Goal: Information Seeking & Learning: Learn about a topic

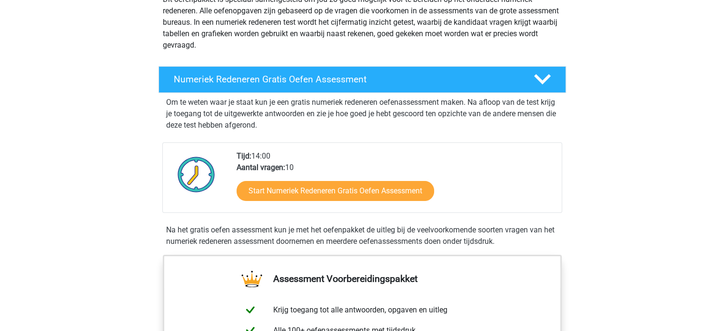
scroll to position [190, 0]
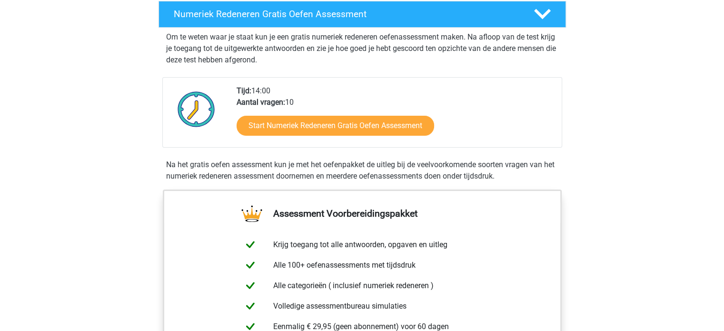
drag, startPoint x: 392, startPoint y: 56, endPoint x: 576, endPoint y: 196, distance: 231.2
click at [576, 196] on div "Assessment Voorbereidingspakket Krijg toegang tot alle antwoorden, opgaven en u…" at bounding box center [362, 300] width 445 height 222
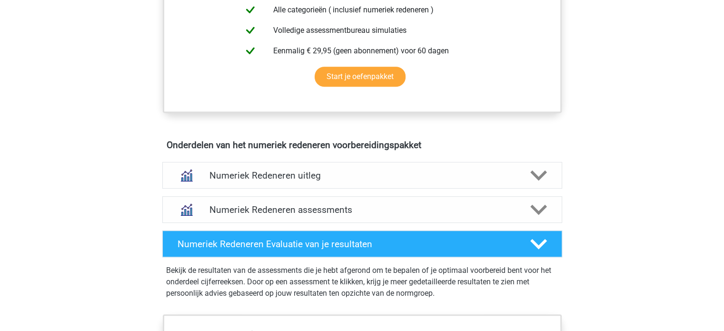
scroll to position [465, 0]
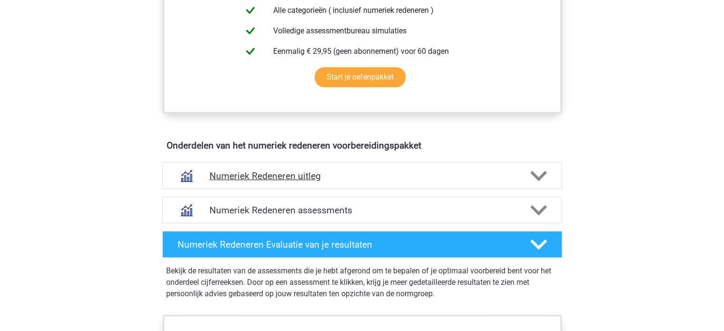
click at [318, 175] on h4 "Numeriek Redeneren uitleg" at bounding box center [362, 175] width 306 height 11
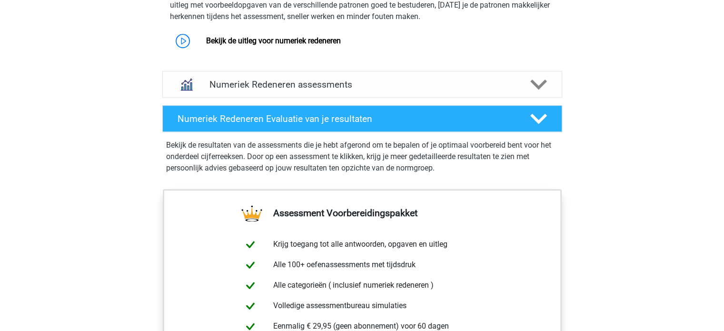
scroll to position [673, 0]
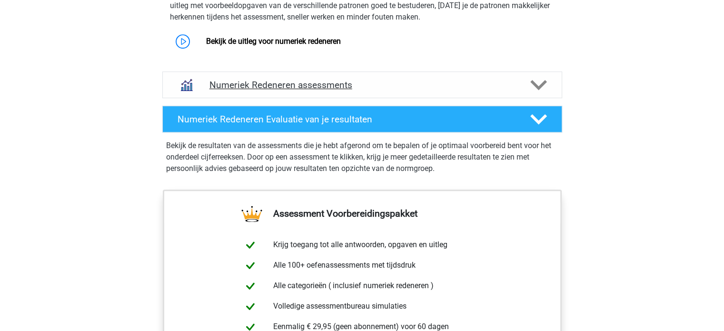
click at [495, 86] on h4 "Numeriek Redeneren assessments" at bounding box center [362, 84] width 306 height 11
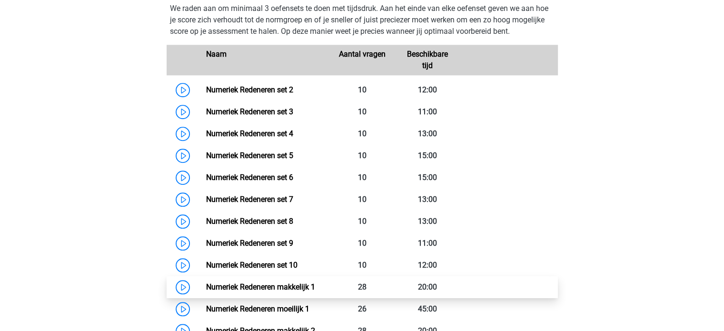
scroll to position [776, 0]
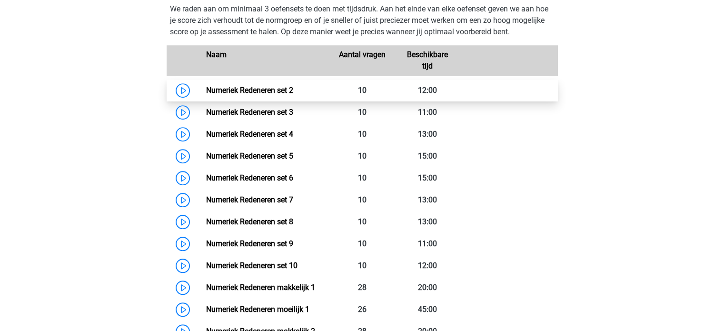
click at [264, 89] on link "Numeriek Redeneren set 2" at bounding box center [249, 90] width 87 height 9
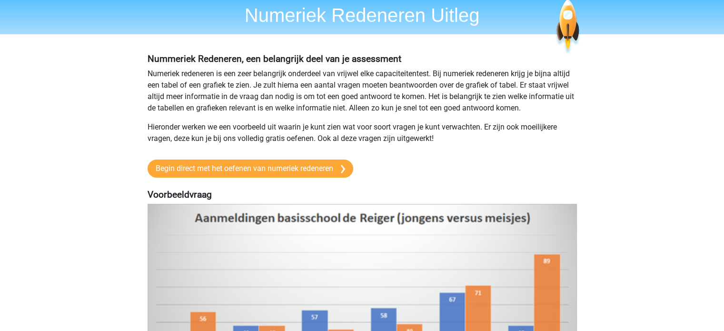
scroll to position [42, 0]
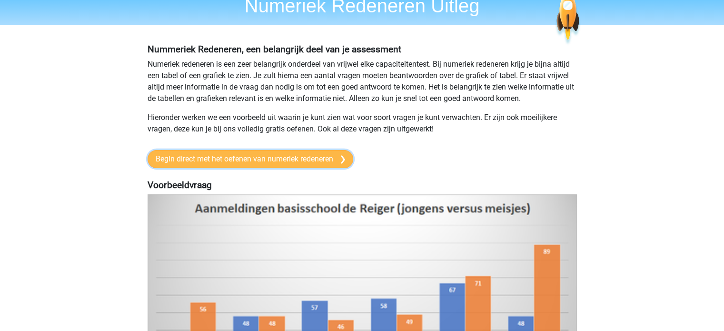
click at [312, 157] on link "Begin direct met het oefenen van numeriek redeneren" at bounding box center [251, 159] width 206 height 18
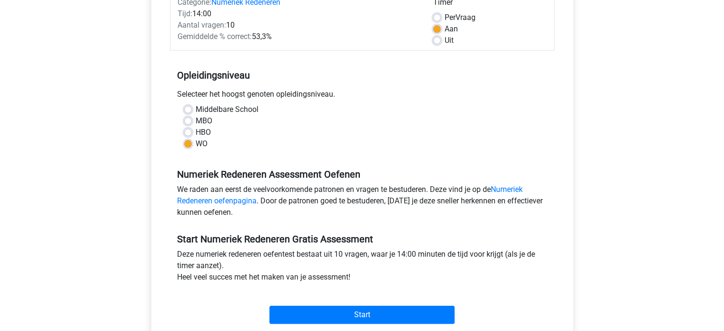
scroll to position [135, 0]
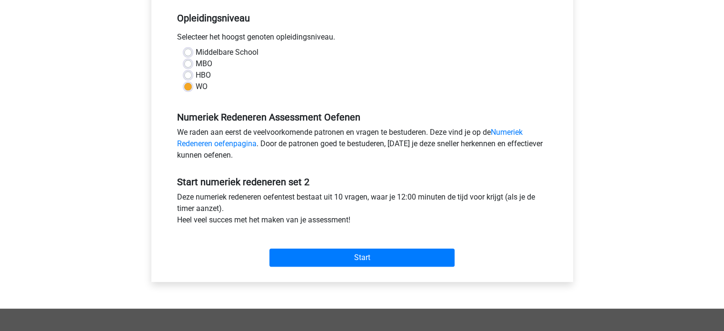
scroll to position [228, 0]
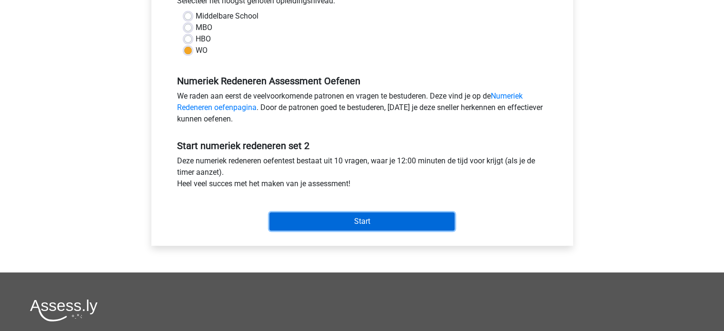
click at [348, 222] on input "Start" at bounding box center [361, 221] width 185 height 18
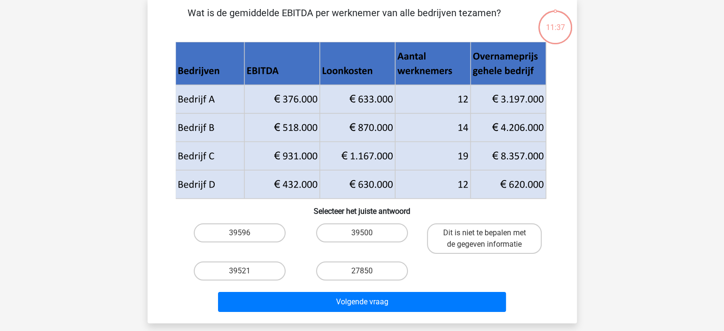
scroll to position [45, 0]
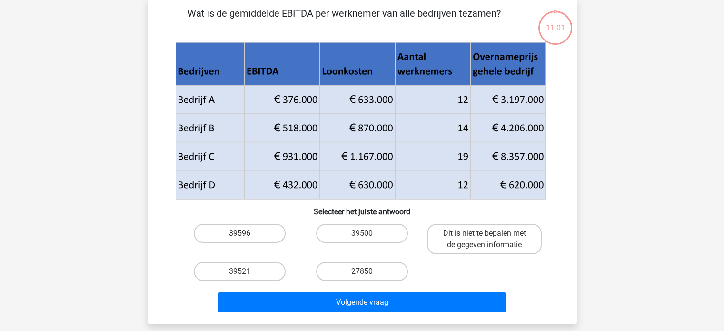
click at [257, 228] on label "39596" at bounding box center [240, 233] width 92 height 19
click at [246, 233] on input "39596" at bounding box center [242, 236] width 6 height 6
radio input "true"
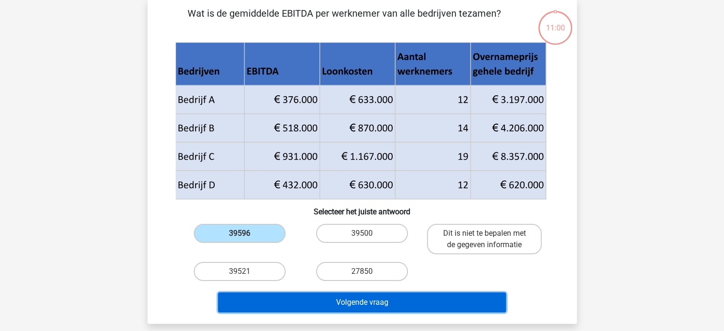
click at [333, 300] on button "Volgende vraag" at bounding box center [362, 302] width 288 height 20
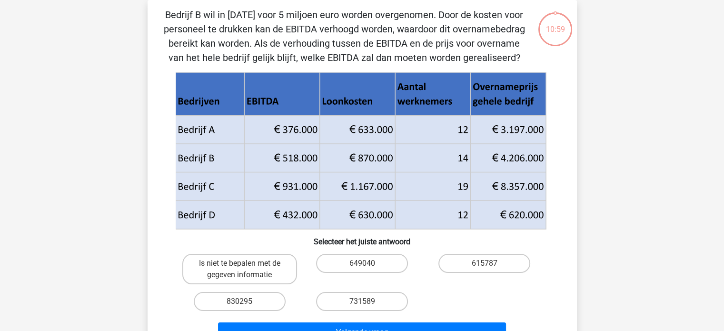
scroll to position [22, 0]
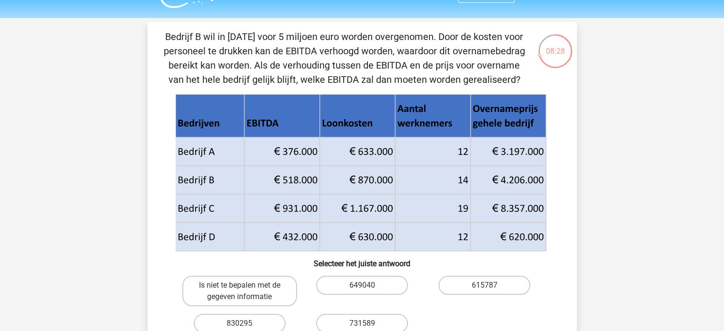
click at [579, 254] on div "08:28 Vraag 2 van de 10 Categorie: numeriek redeneren set 2" at bounding box center [362, 199] width 445 height 354
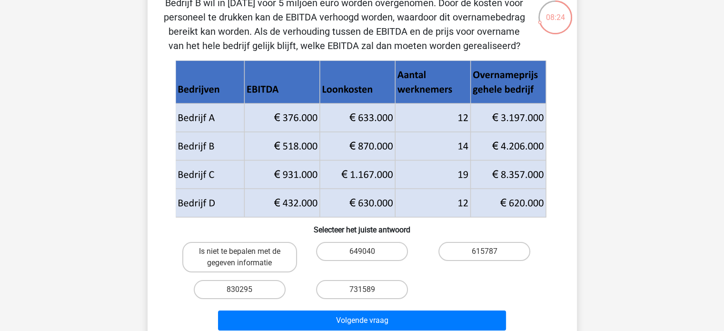
scroll to position [56, 0]
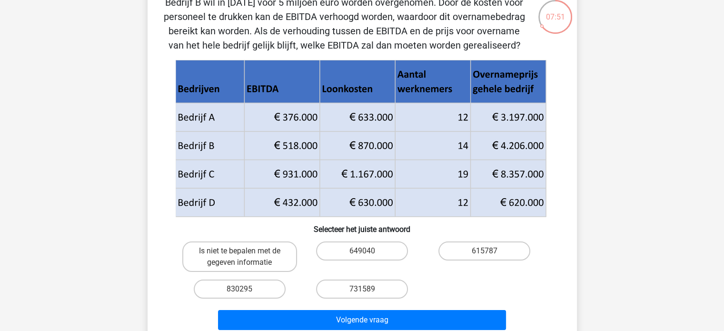
click at [490, 251] on input "615787" at bounding box center [488, 254] width 6 height 6
radio input "true"
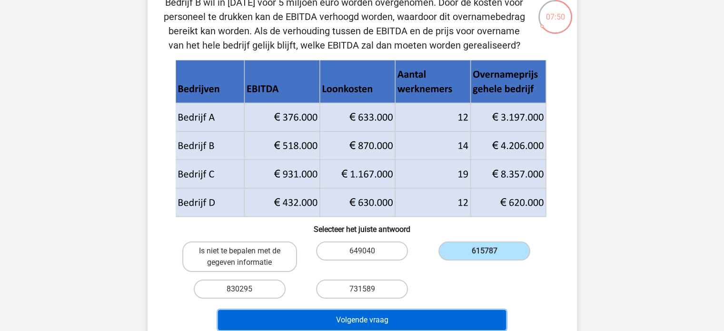
click at [439, 316] on button "Volgende vraag" at bounding box center [362, 320] width 288 height 20
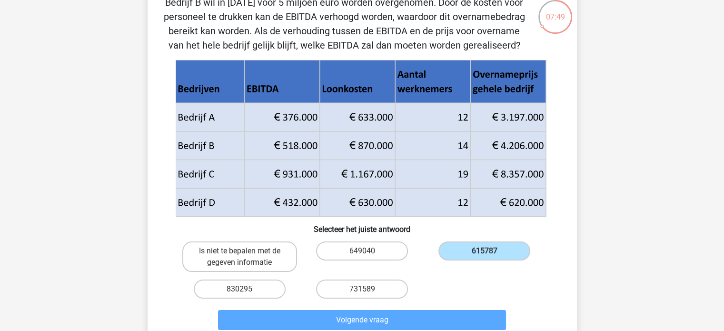
scroll to position [44, 0]
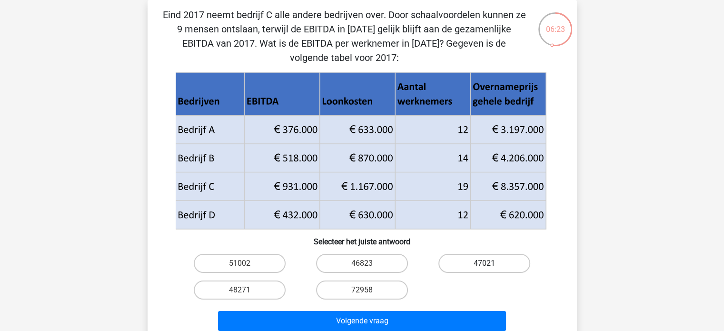
click at [468, 255] on label "47021" at bounding box center [484, 263] width 92 height 19
click at [485, 263] on input "47021" at bounding box center [488, 266] width 6 height 6
radio input "true"
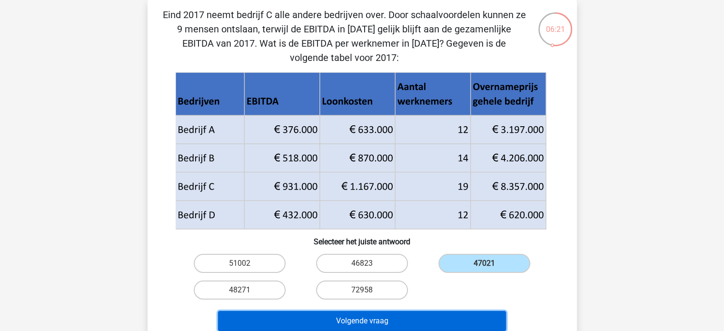
click at [463, 318] on button "Volgende vraag" at bounding box center [362, 321] width 288 height 20
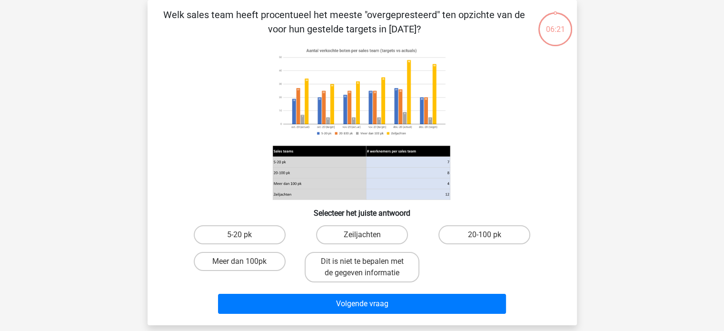
scroll to position [0, 0]
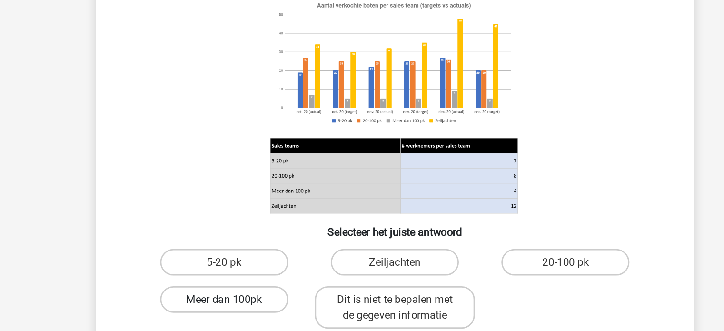
click at [270, 305] on label "Meer dan 100pk" at bounding box center [240, 305] width 92 height 19
click at [246, 305] on input "Meer dan 100pk" at bounding box center [242, 308] width 6 height 6
radio input "true"
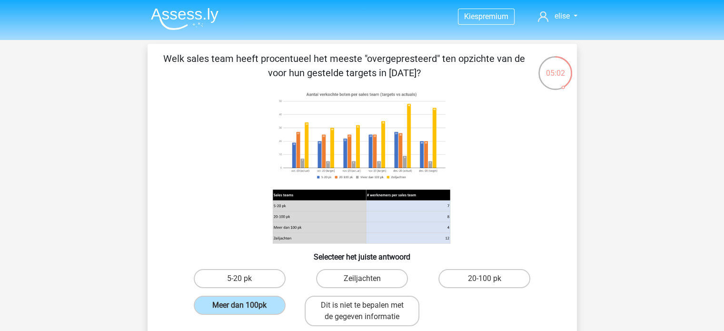
scroll to position [76, 0]
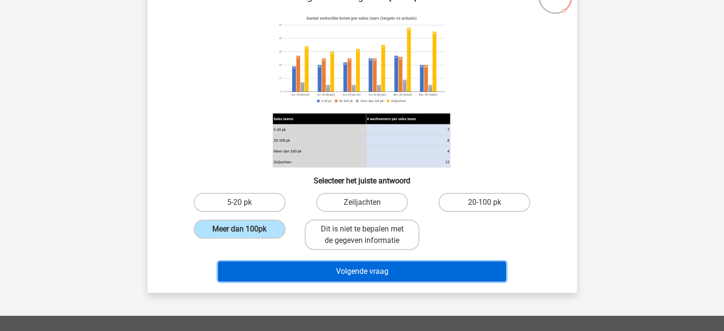
click at [409, 268] on button "Volgende vraag" at bounding box center [362, 271] width 288 height 20
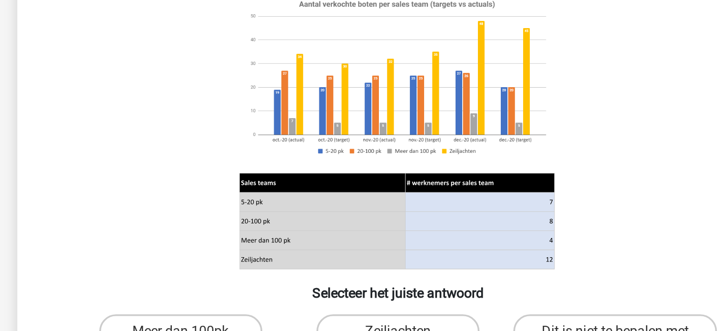
scroll to position [31, 0]
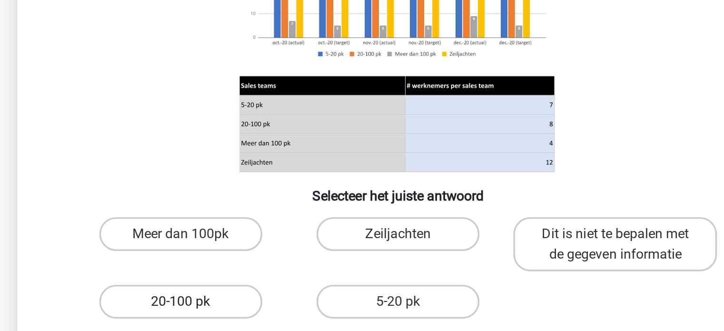
click at [266, 278] on label "20-100 pk" at bounding box center [240, 285] width 92 height 19
click at [246, 285] on input "20-100 pk" at bounding box center [242, 288] width 6 height 6
radio input "true"
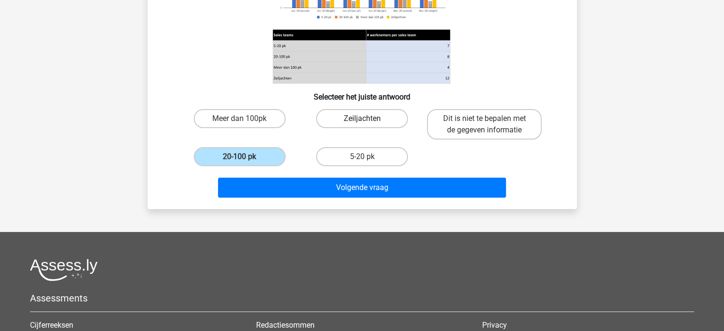
scroll to position [160, 0]
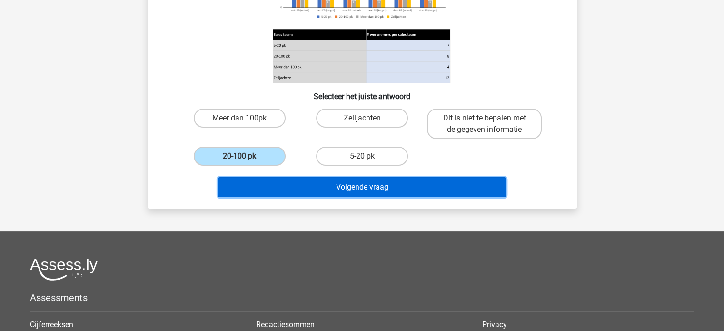
click at [361, 184] on button "Volgende vraag" at bounding box center [362, 187] width 288 height 20
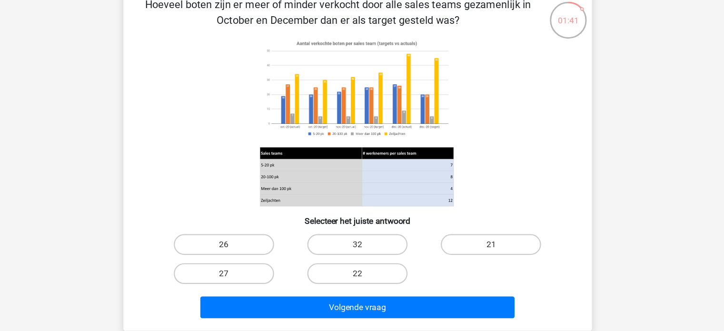
scroll to position [27, 0]
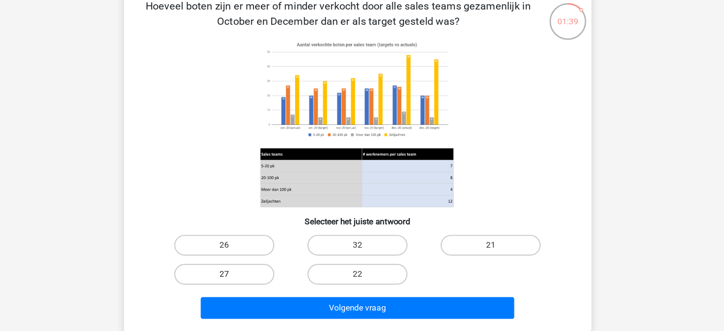
click at [243, 276] on label "27" at bounding box center [240, 278] width 92 height 19
click at [243, 278] on input "27" at bounding box center [242, 281] width 6 height 6
radio input "true"
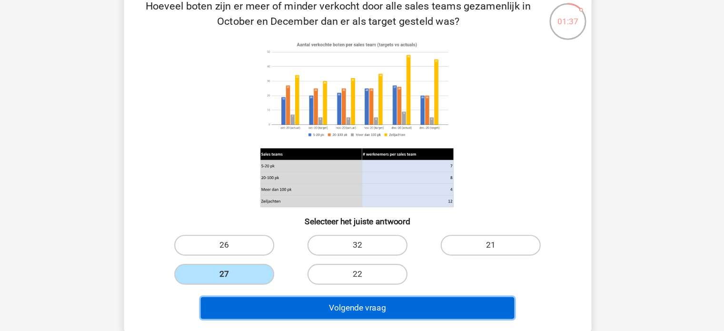
click at [329, 307] on button "Volgende vraag" at bounding box center [362, 309] width 288 height 20
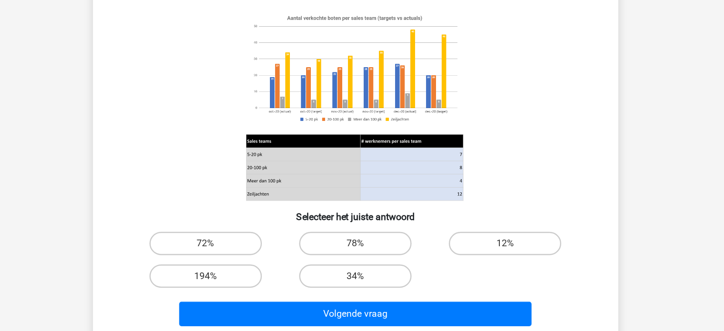
scroll to position [50, 0]
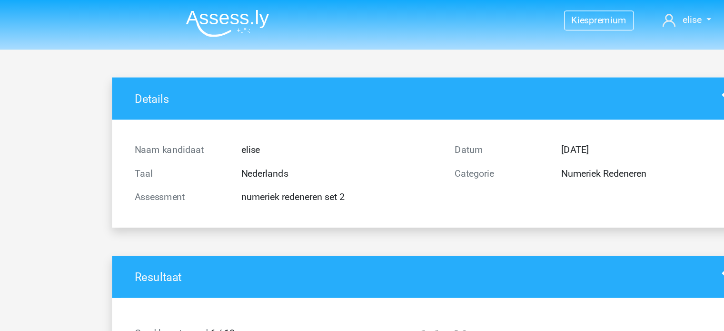
click at [291, 228] on h4 "Resultaat" at bounding box center [340, 224] width 462 height 11
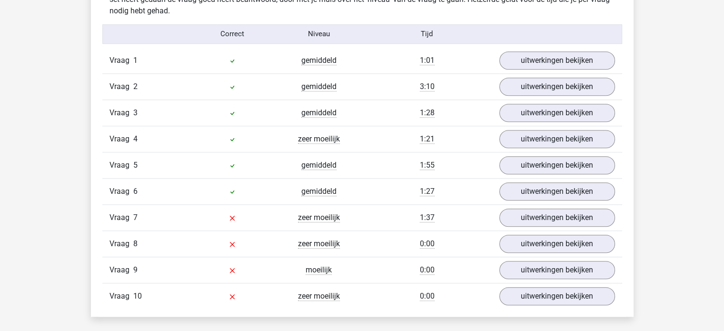
scroll to position [774, 0]
click at [525, 209] on link "uitwerkingen bekijken" at bounding box center [556, 217] width 133 height 21
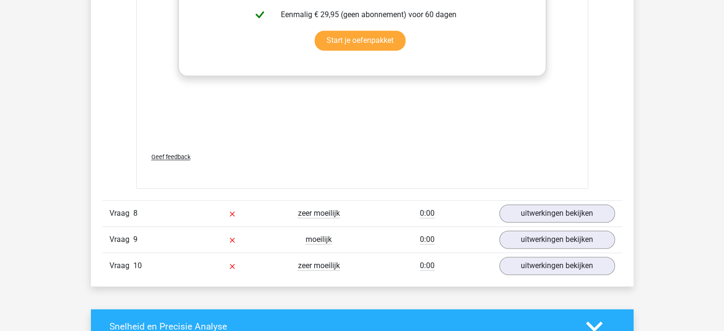
scroll to position [1454, 0]
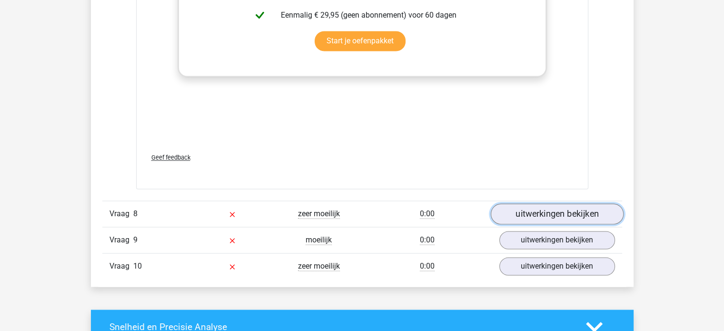
click at [531, 220] on link "uitwerkingen bekijken" at bounding box center [556, 213] width 133 height 21
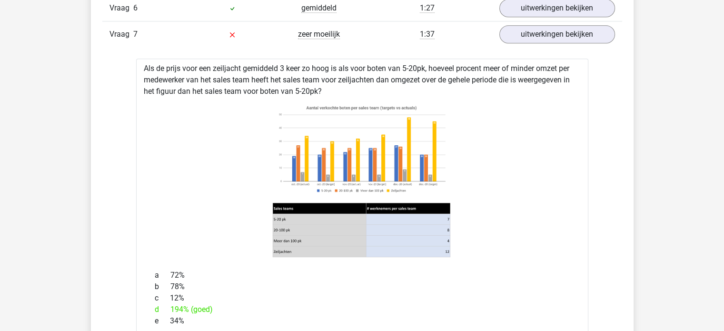
scroll to position [958, 0]
click at [531, 220] on icon at bounding box center [362, 178] width 422 height 157
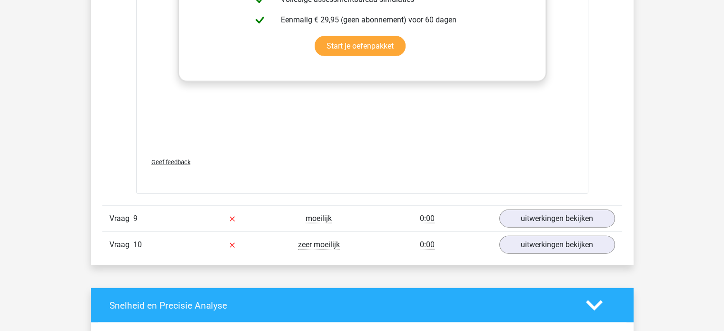
scroll to position [2135, 0]
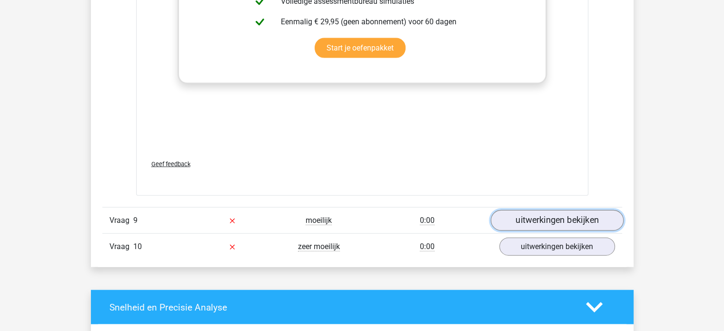
click at [558, 223] on link "uitwerkingen bekijken" at bounding box center [556, 220] width 133 height 21
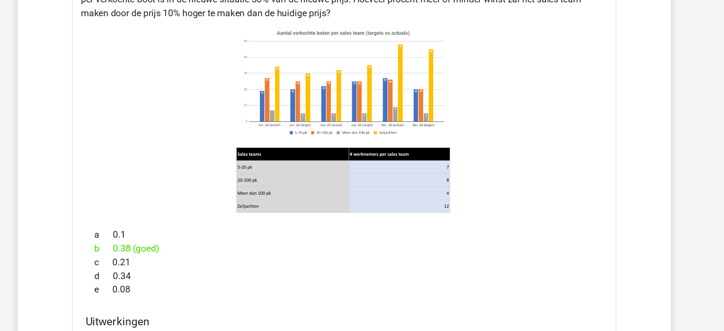
scroll to position [1651, 0]
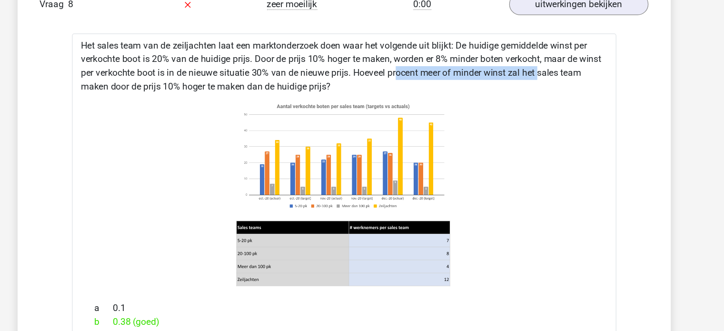
drag, startPoint x: 376, startPoint y: 72, endPoint x: 501, endPoint y: 74, distance: 125.2
drag, startPoint x: 370, startPoint y: 69, endPoint x: 500, endPoint y: 72, distance: 130.0
copy div "Hoeveel procent meer of minder winst"
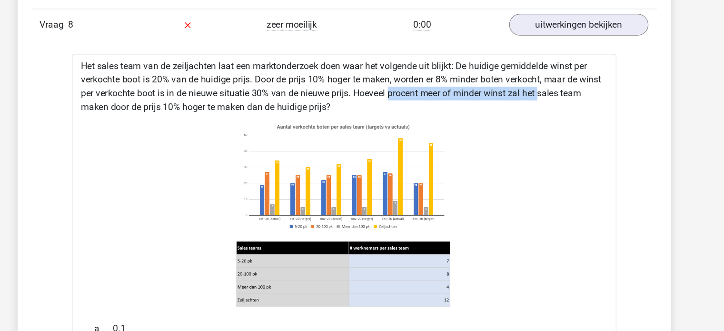
scroll to position [1647, 0]
drag, startPoint x: 347, startPoint y: 91, endPoint x: 118, endPoint y: 49, distance: 233.3
click at [118, 49] on div "Vraag 1 gemiddeld 1:01 uitwerkingen bekijken Wat is de gemiddelde EBITDA per we…" at bounding box center [361, 287] width 505 height 2224
copy div "Het sales team van de zeiljachten laat een marktonderzoek doen waar het volgend…"
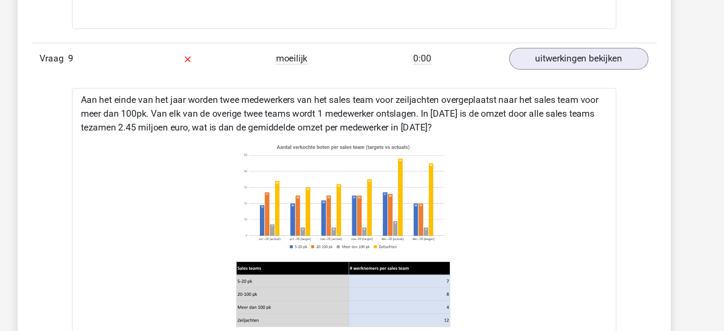
scroll to position [2257, 0]
